Goal: Task Accomplishment & Management: Manage account settings

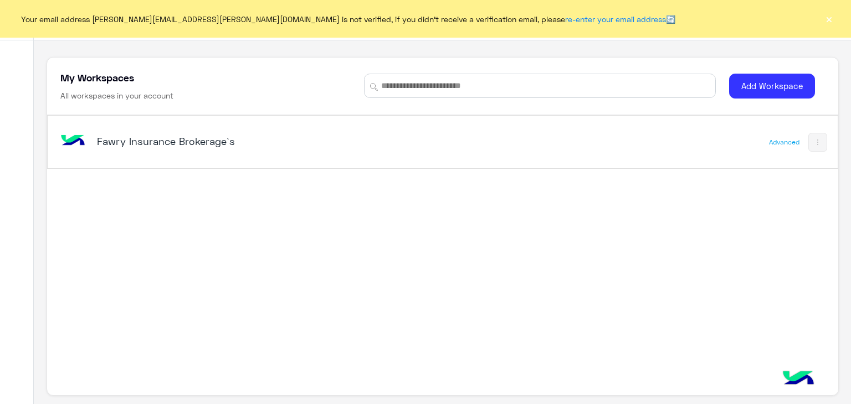
click at [830, 19] on button "×" at bounding box center [828, 18] width 11 height 11
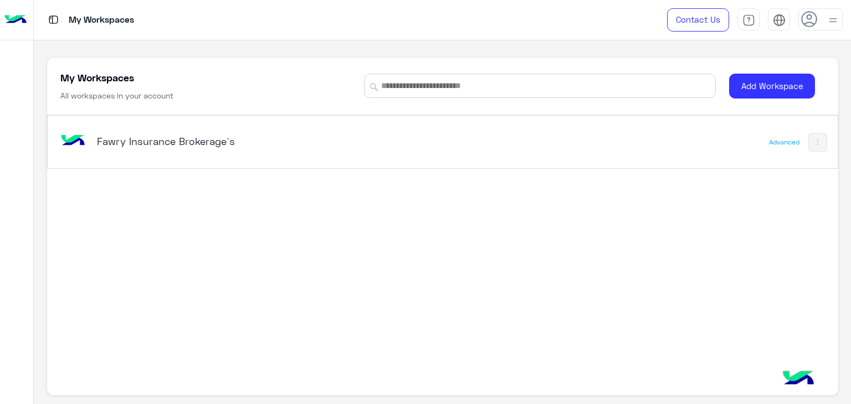
click at [156, 142] on h5 "Fawry Insurance Brokerage`s" at bounding box center [235, 141] width 277 height 13
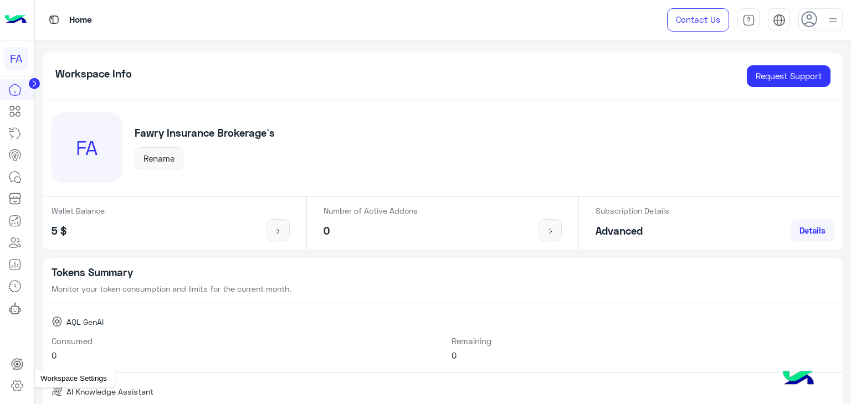
click at [17, 384] on icon at bounding box center [17, 386] width 13 height 13
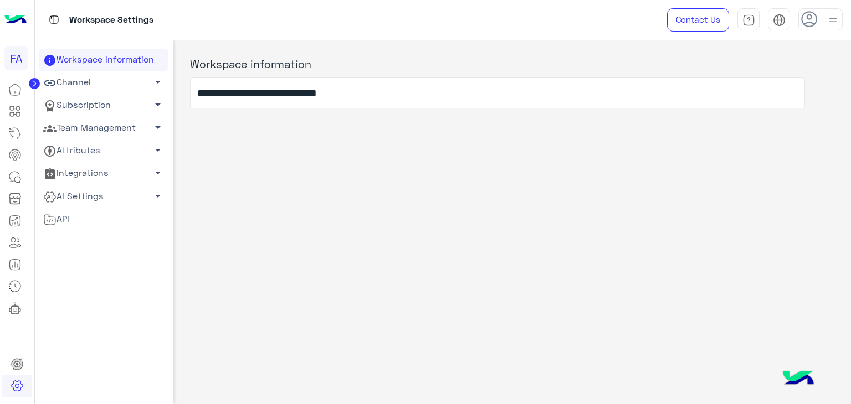
click at [155, 132] on span "arrow_drop_down" at bounding box center [157, 127] width 13 height 13
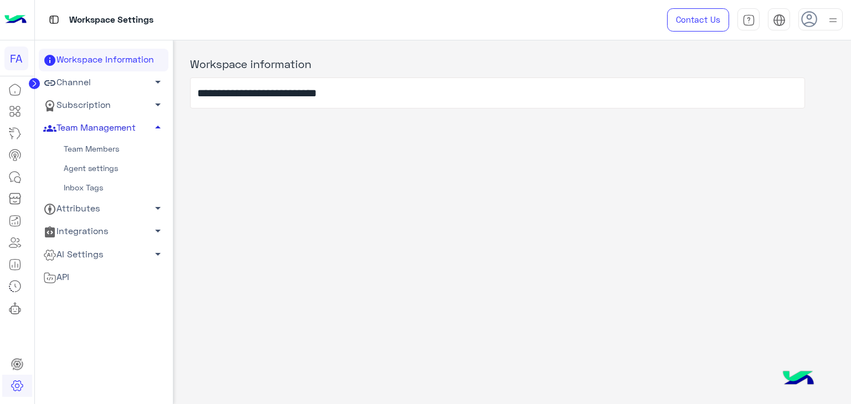
click at [110, 146] on link "Team Members" at bounding box center [104, 149] width 130 height 19
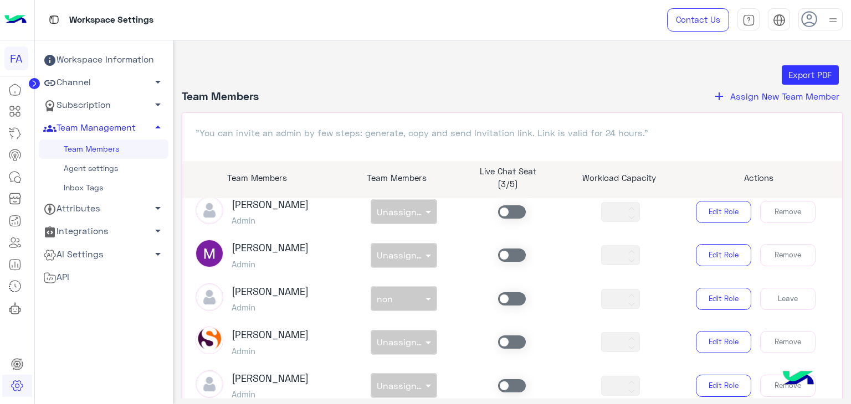
scroll to position [146, 0]
click at [503, 297] on span at bounding box center [512, 298] width 28 height 13
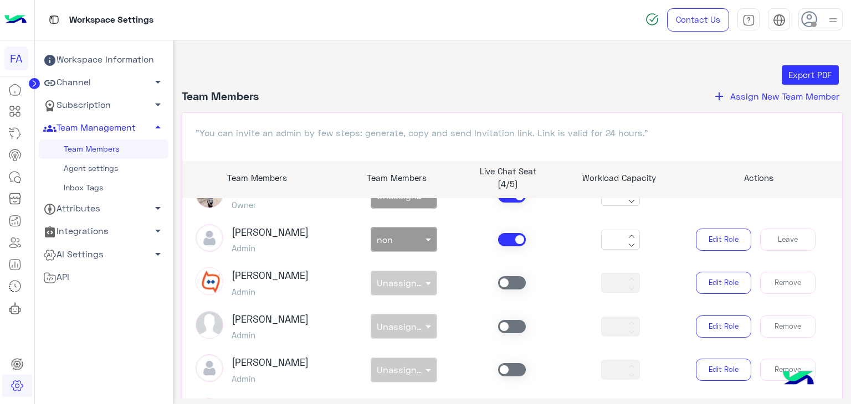
scroll to position [0, 0]
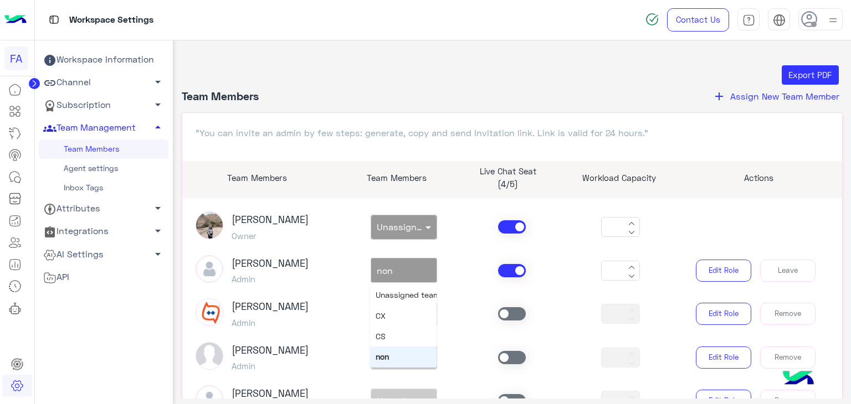
click at [425, 270] on span at bounding box center [430, 271] width 14 height 12
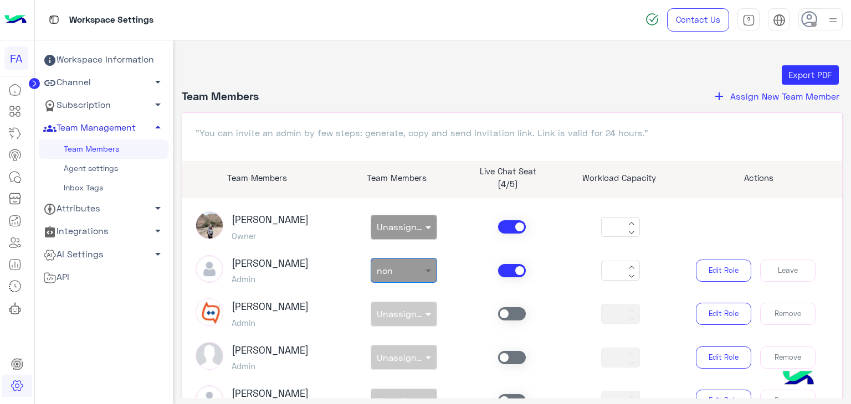
click at [425, 270] on span at bounding box center [430, 271] width 14 height 12
click at [813, 19] on icon at bounding box center [809, 19] width 17 height 17
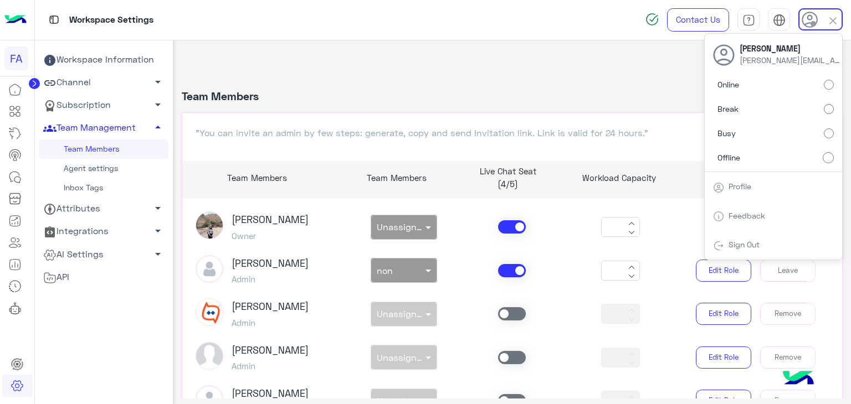
click at [778, 86] on label "Online" at bounding box center [773, 85] width 121 height 20
click at [736, 244] on link "Sign Out" at bounding box center [744, 244] width 31 height 9
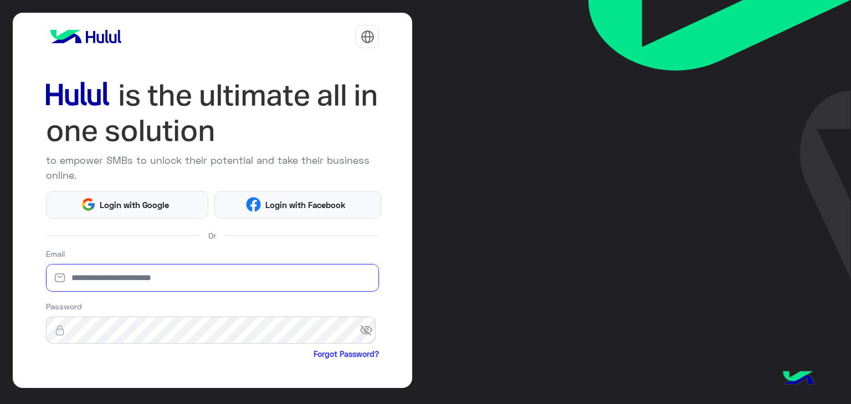
type input "**********"
